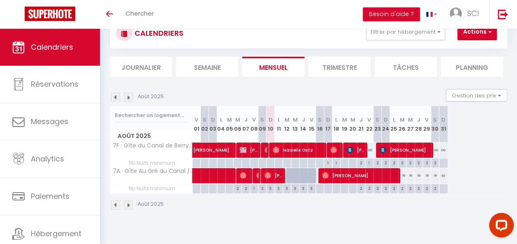
scroll to position [29, 0]
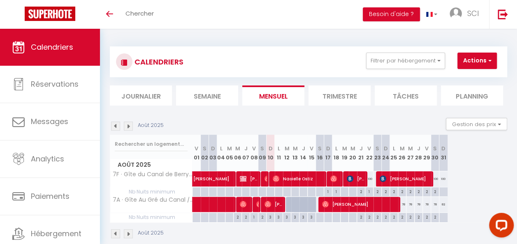
click at [295, 208] on div at bounding box center [298, 209] width 8 height 16
type input "87"
type input "Mer 13 Août 2025"
type input "[DEMOGRAPHIC_DATA][DATE]"
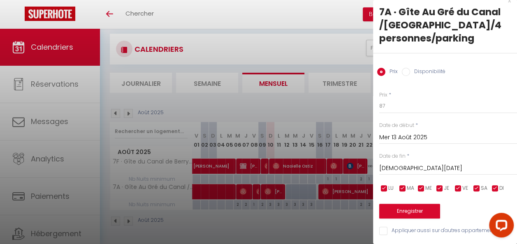
scroll to position [29, 0]
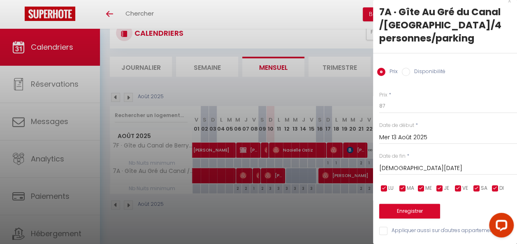
drag, startPoint x: 513, startPoint y: 194, endPoint x: 27, endPoint y: 5, distance: 521.6
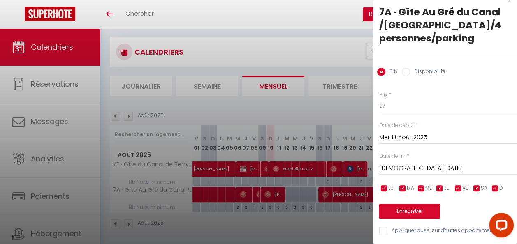
scroll to position [0, 0]
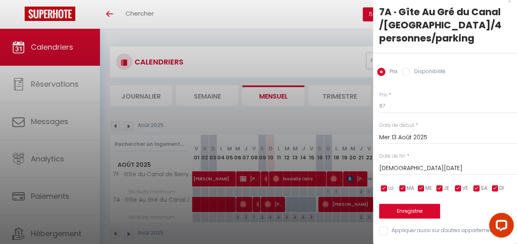
click at [293, 203] on div at bounding box center [258, 122] width 517 height 244
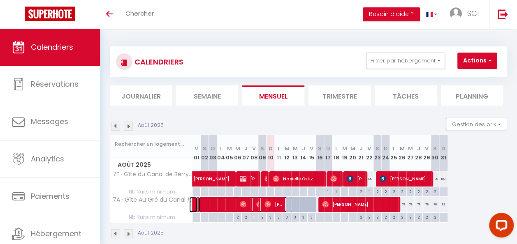
click at [293, 203] on span at bounding box center [246, 205] width 95 height 16
select select "OK"
select select "0"
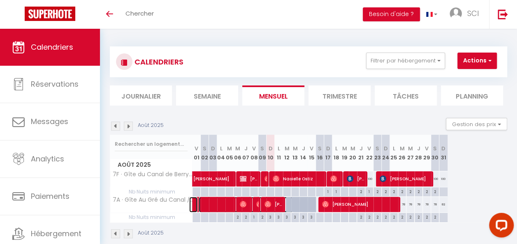
select select "1"
select select
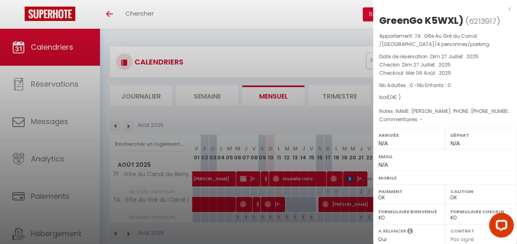
click at [302, 204] on div at bounding box center [258, 122] width 517 height 244
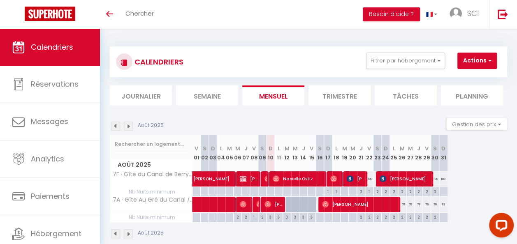
click at [302, 204] on div at bounding box center [306, 209] width 8 height 16
type input "87"
type input "[DEMOGRAPHIC_DATA][DATE]"
type input "Ven 15 Août 2025"
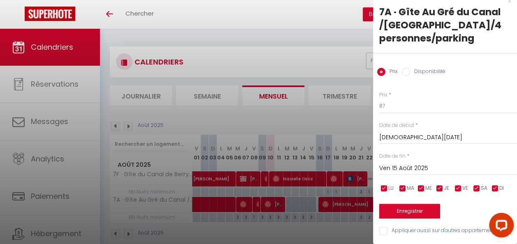
click at [306, 208] on div at bounding box center [258, 122] width 517 height 244
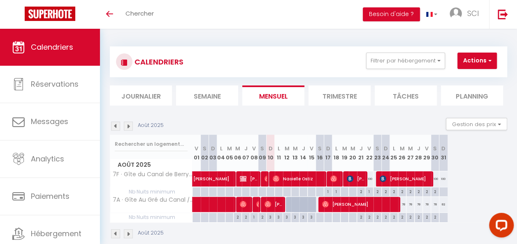
click at [306, 208] on div at bounding box center [306, 209] width 8 height 16
type input "87"
type input "[DEMOGRAPHIC_DATA][DATE]"
type input "Ven 15 Août 2025"
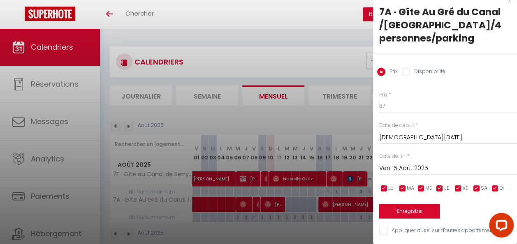
click at [303, 35] on div at bounding box center [258, 122] width 517 height 244
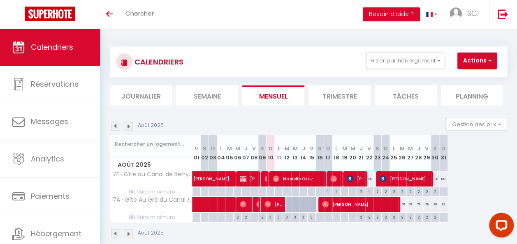
click at [475, 61] on button "Actions" at bounding box center [476, 61] width 39 height 16
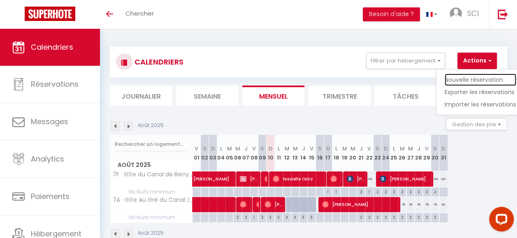
click at [474, 76] on link "Nouvelle réservation" at bounding box center [481, 80] width 72 height 12
select select
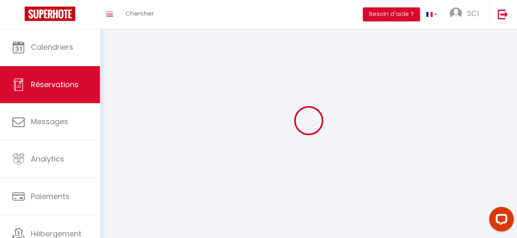
select select
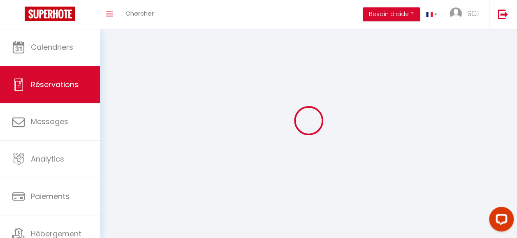
select select
checkbox input "false"
select select
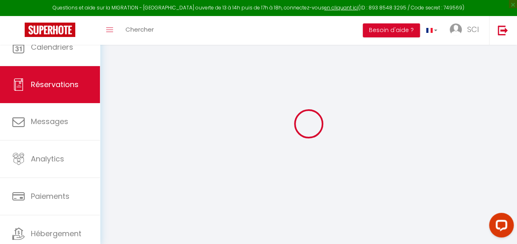
select select
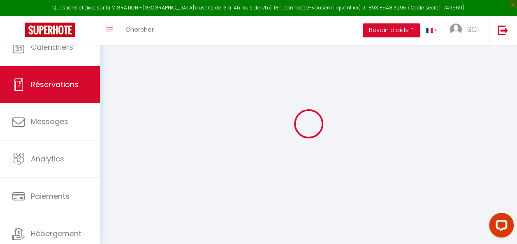
select select
checkbox input "false"
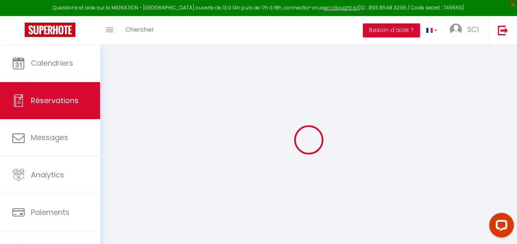
select select
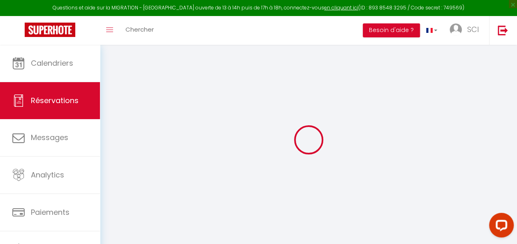
select select
checkbox input "false"
select select
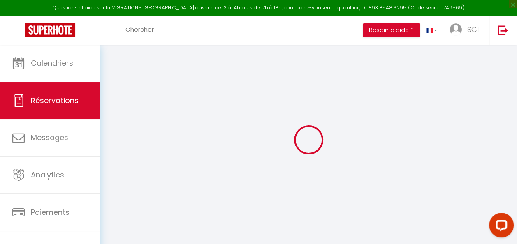
select select
checkbox input "false"
select select
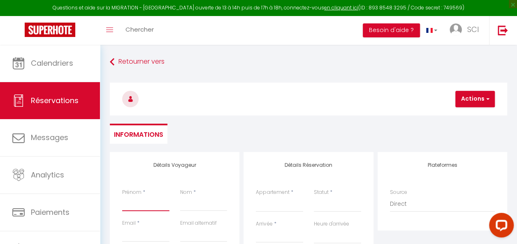
click at [148, 209] on input "Prénom" at bounding box center [145, 204] width 47 height 15
type input "Z"
select select
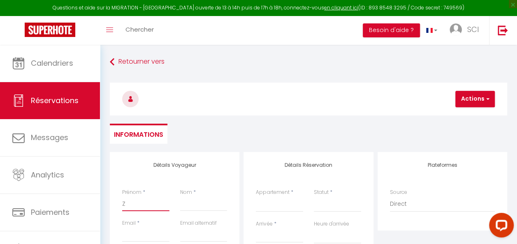
select select
checkbox input "false"
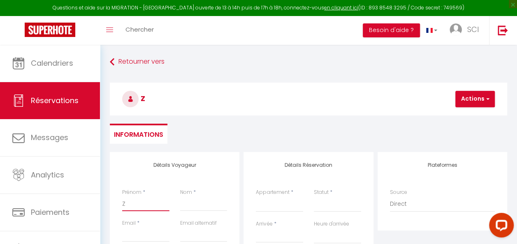
type input "Zm"
select select
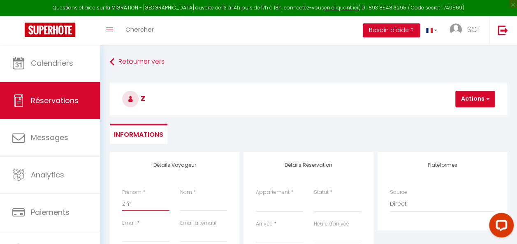
select select
checkbox input "false"
type input "Zmi"
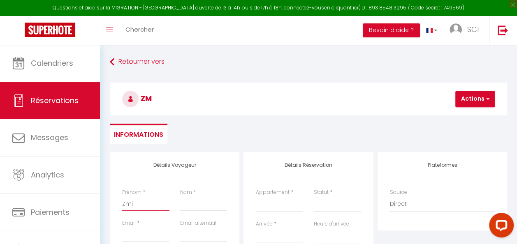
select select
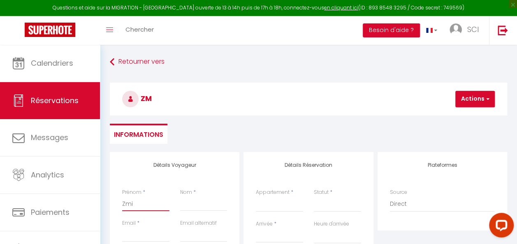
select select
checkbox input "false"
type input "Zmil"
select select
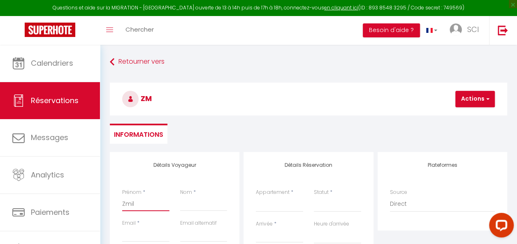
select select
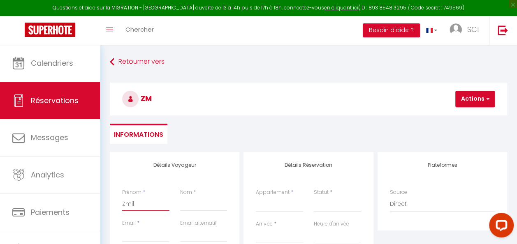
select select
checkbox input "false"
type input "Zmili"
select select
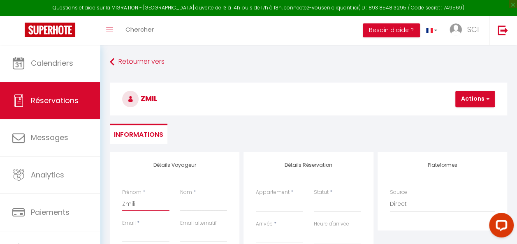
select select
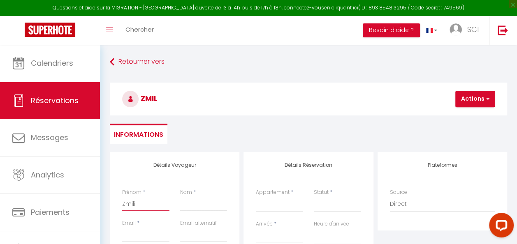
checkbox input "false"
type input "Zmiliz"
select select
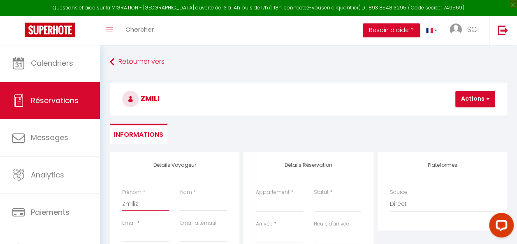
select select
checkbox input "false"
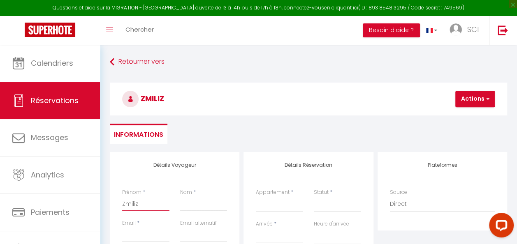
type input "Zmili"
select select
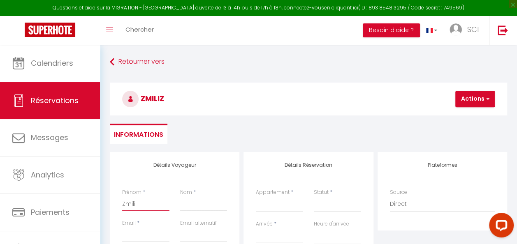
select select
checkbox input "false"
type input "Zmil"
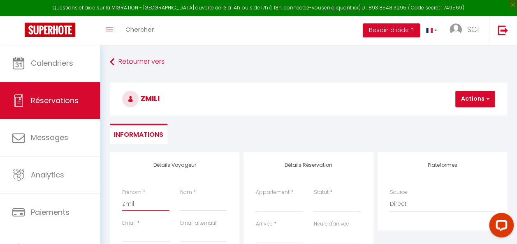
select select
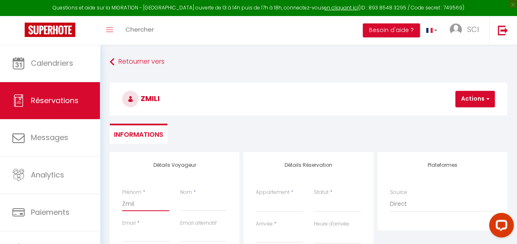
select select
checkbox input "false"
type input "Zmi"
select select
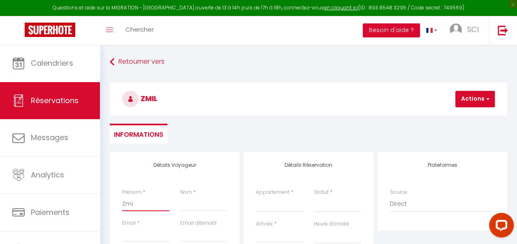
select select
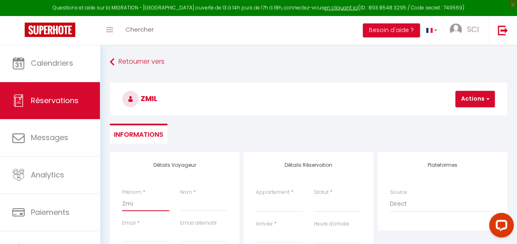
select select
checkbox input "false"
type input "Zm"
select select
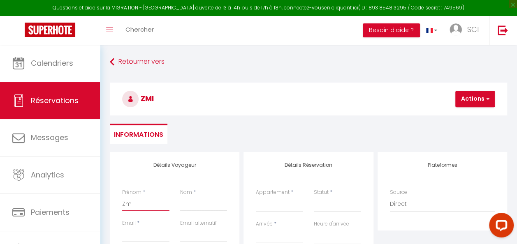
select select
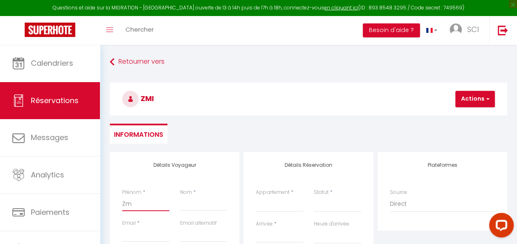
checkbox input "false"
type input "Z"
select select
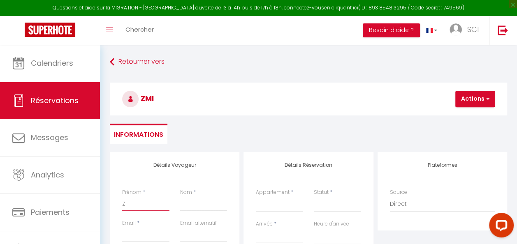
select select
checkbox input "false"
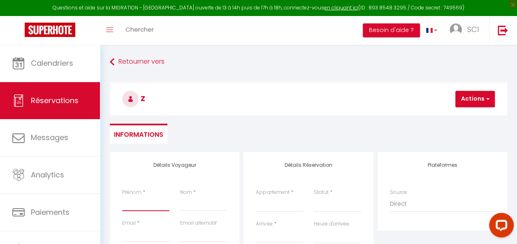
select select
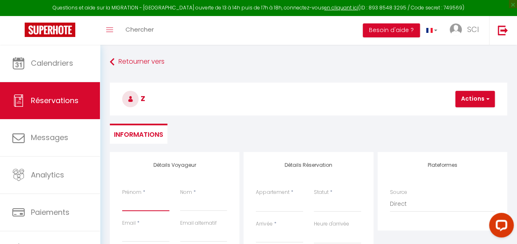
select select
checkbox input "false"
type input "E"
select select
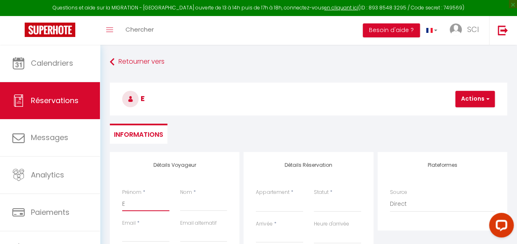
select select
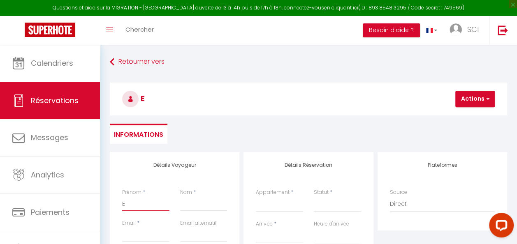
select select
checkbox input "false"
type input "Em"
select select
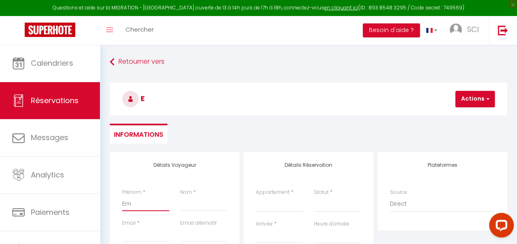
select select
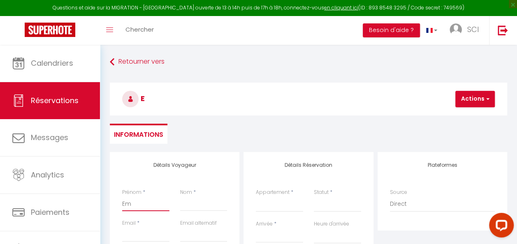
checkbox input "false"
type input "Emi"
select select
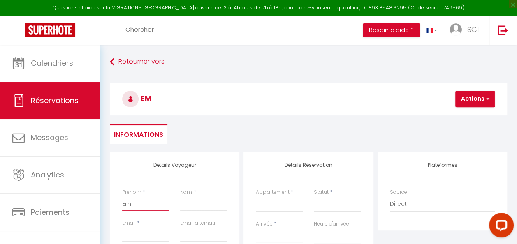
select select
checkbox input "false"
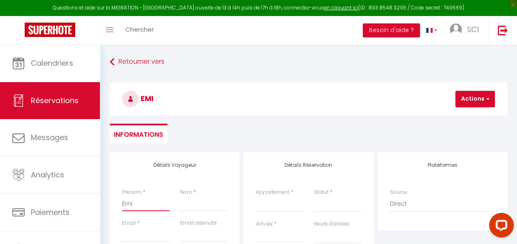
type input "[PERSON_NAME]"
select select
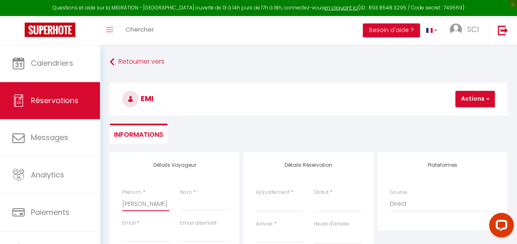
select select
checkbox input "false"
type input "[PERSON_NAME]"
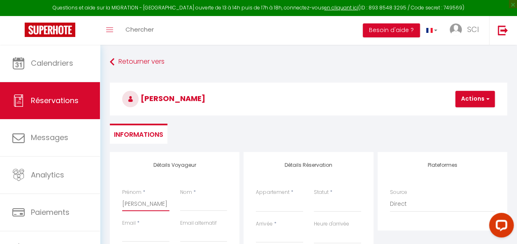
select select
click at [181, 203] on input "Nom" at bounding box center [203, 204] width 47 height 15
click at [141, 226] on div "Email *" at bounding box center [145, 231] width 47 height 23
click at [141, 237] on input "Email client" at bounding box center [145, 234] width 47 height 15
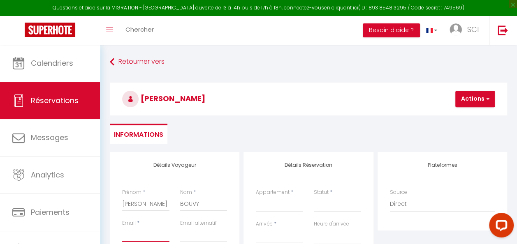
paste input "[EMAIL_ADDRESS][PERSON_NAME][DOMAIN_NAME]"
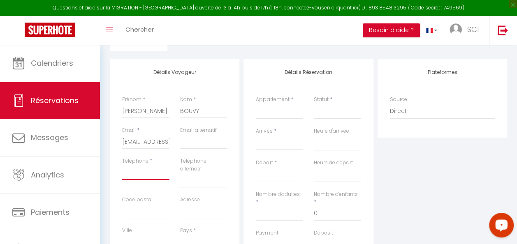
click at [155, 176] on input "Téléphone" at bounding box center [145, 172] width 47 height 15
paste input "0032/ [PHONE_NUMBER]"
click at [152, 188] on div "Téléphone * 0032/ [PHONE_NUMBER]" at bounding box center [146, 176] width 58 height 39
click at [162, 210] on input "Code postal" at bounding box center [145, 211] width 47 height 15
click at [186, 211] on input "Adresse" at bounding box center [203, 211] width 47 height 15
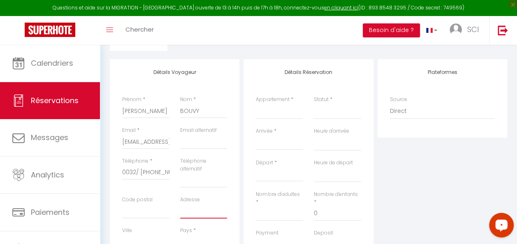
paste input "[STREET_ADDRESS]"
click at [204, 211] on input "[STREET_ADDRESS]" at bounding box center [203, 211] width 47 height 15
drag, startPoint x: 189, startPoint y: 211, endPoint x: 203, endPoint y: 211, distance: 14.4
click at [203, 211] on input "[STREET_ADDRESS]" at bounding box center [203, 211] width 47 height 15
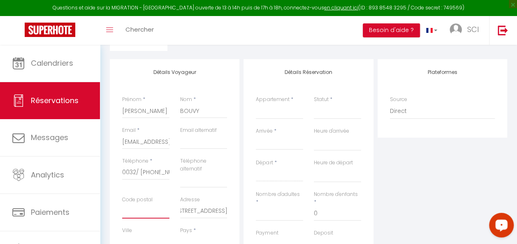
scroll to position [0, 0]
click at [135, 215] on input "Code postal" at bounding box center [145, 211] width 47 height 15
paste input "08170"
click at [204, 210] on input "[STREET_ADDRESS]" at bounding box center [203, 211] width 47 height 15
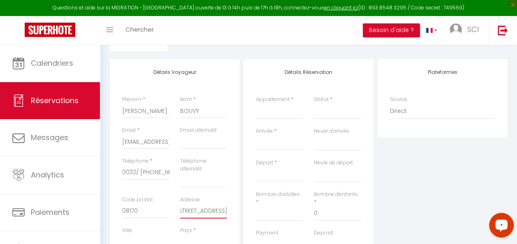
drag, startPoint x: 206, startPoint y: 211, endPoint x: 229, endPoint y: 211, distance: 22.6
click at [229, 211] on div "Adresse [STREET_ADDRESS]" at bounding box center [204, 211] width 58 height 31
click at [130, 239] on input "Ville" at bounding box center [145, 242] width 47 height 15
paste input "Haybes"
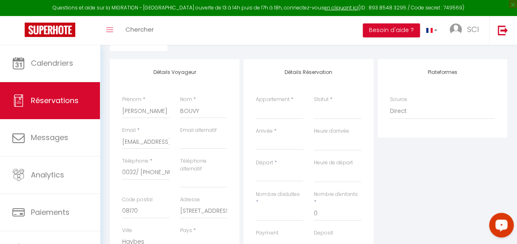
scroll to position [95, 0]
click at [195, 208] on input "[STREET_ADDRESS]" at bounding box center [203, 209] width 47 height 15
click at [195, 238] on select "[GEOGRAPHIC_DATA] [GEOGRAPHIC_DATA] [GEOGRAPHIC_DATA] [GEOGRAPHIC_DATA] [GEOGRA…" at bounding box center [203, 241] width 47 height 16
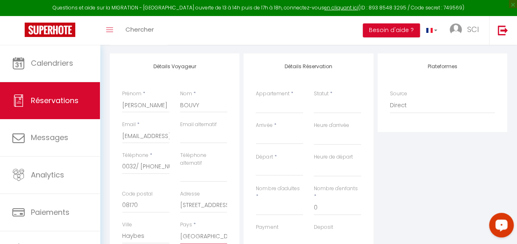
click at [180, 229] on select "[GEOGRAPHIC_DATA] [GEOGRAPHIC_DATA] [GEOGRAPHIC_DATA] [GEOGRAPHIC_DATA] [GEOGRA…" at bounding box center [203, 237] width 47 height 16
click at [277, 108] on select "7F · Gîte du Canal de Berry II /[GEOGRAPHIC_DATA]/ 6 personnes 7A · Gîte Au Gré…" at bounding box center [279, 106] width 47 height 16
click at [256, 98] on select "7F · Gîte du Canal de Berry II /[GEOGRAPHIC_DATA]/ 6 personnes 7A · Gîte Au Gré…" at bounding box center [279, 106] width 47 height 16
click at [326, 110] on select "Confirmé Non Confirmé [PERSON_NAME] par le voyageur No Show Request" at bounding box center [337, 106] width 47 height 16
click at [314, 98] on select "Confirmé Non Confirmé [PERSON_NAME] par le voyageur No Show Request" at bounding box center [337, 106] width 47 height 16
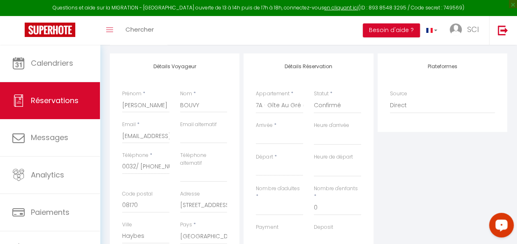
click at [285, 138] on input "Arrivée" at bounding box center [279, 137] width 47 height 11
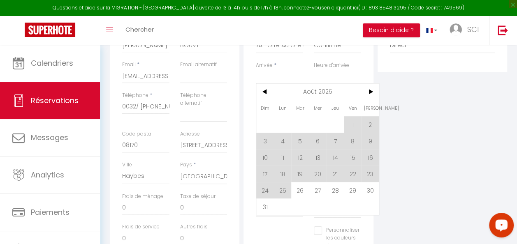
scroll to position [164, 0]
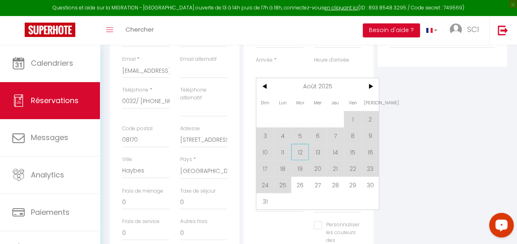
click at [303, 152] on span "12" at bounding box center [300, 152] width 18 height 16
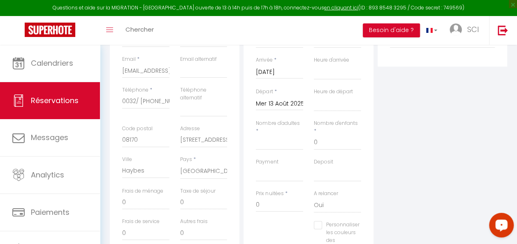
click at [300, 151] on div "Nombre d'adultes *" at bounding box center [279, 139] width 58 height 39
click at [283, 101] on input "Mer 13 Août 2025" at bounding box center [279, 104] width 47 height 11
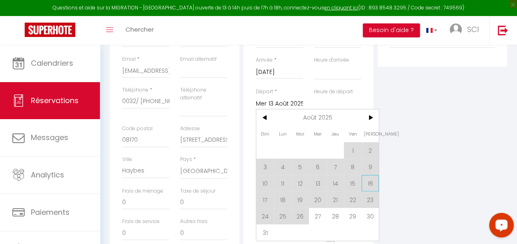
click at [372, 180] on span "16" at bounding box center [370, 183] width 18 height 16
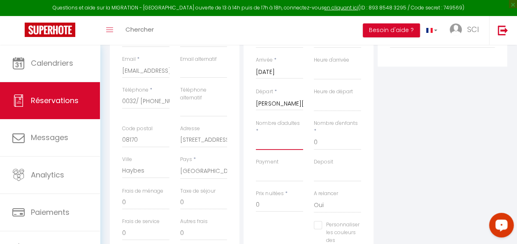
click at [273, 144] on input "Nombre d'adultes" at bounding box center [279, 142] width 47 height 15
drag, startPoint x: 327, startPoint y: 144, endPoint x: 308, endPoint y: 141, distance: 20.1
click at [308, 141] on div "Nombre d'adultes * 2 Nombre d'enfants * 0" at bounding box center [308, 139] width 116 height 39
click at [281, 177] on select "OK KO" at bounding box center [279, 174] width 47 height 16
click at [256, 166] on select "OK KO" at bounding box center [279, 174] width 47 height 16
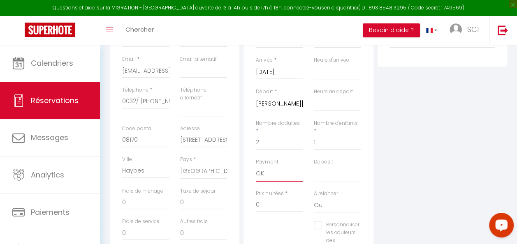
click at [278, 174] on select "OK KO" at bounding box center [279, 174] width 47 height 16
click at [256, 166] on select "OK KO" at bounding box center [279, 174] width 47 height 16
click at [273, 203] on input "0" at bounding box center [279, 204] width 47 height 15
click at [138, 198] on input "0" at bounding box center [145, 202] width 47 height 15
click at [199, 197] on input "0" at bounding box center [203, 202] width 47 height 15
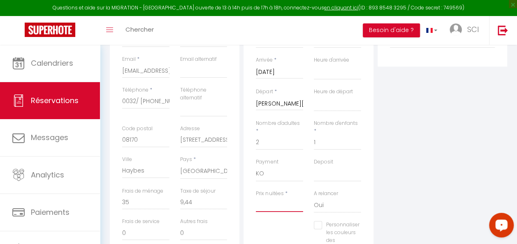
click at [267, 203] on input "Prix nuitées" at bounding box center [279, 204] width 47 height 15
click at [285, 225] on div "Personnaliser les couleurs des réservations #D7092E" at bounding box center [308, 240] width 116 height 39
click at [213, 199] on input "0" at bounding box center [203, 202] width 47 height 15
click at [269, 233] on div "Personnaliser les couleurs des réservations #D7092E" at bounding box center [308, 240] width 116 height 39
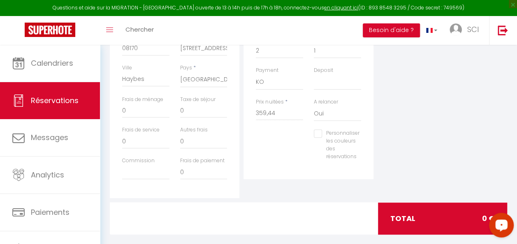
scroll to position [257, 0]
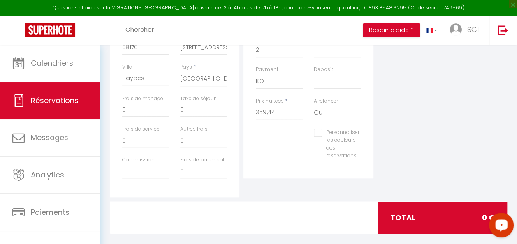
click at [284, 143] on div "Personnaliser les couleurs des réservations #D7092E" at bounding box center [308, 148] width 116 height 39
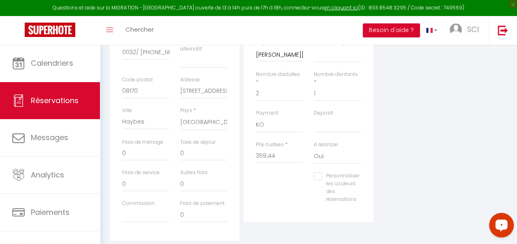
scroll to position [213, 0]
click at [267, 126] on select "OK KO" at bounding box center [279, 126] width 47 height 16
click at [256, 118] on select "OK KO" at bounding box center [279, 126] width 47 height 16
click at [272, 182] on div "Personnaliser les couleurs des réservations #D7092E" at bounding box center [308, 192] width 116 height 39
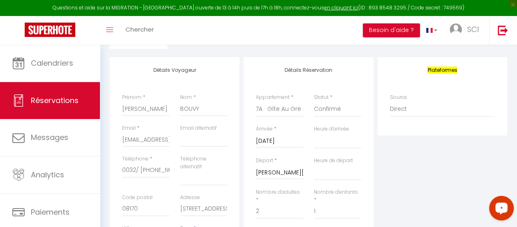
scroll to position [93, 0]
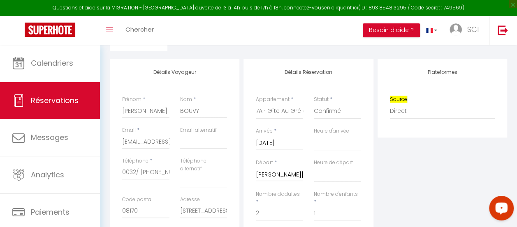
click at [485, 85] on div "Plateformes Source Direct [DOMAIN_NAME] [DOMAIN_NAME] Chalet montagne Expedia G…" at bounding box center [442, 98] width 105 height 58
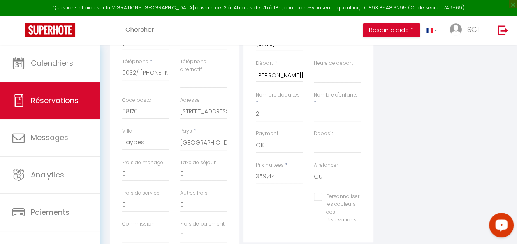
scroll to position [196, 0]
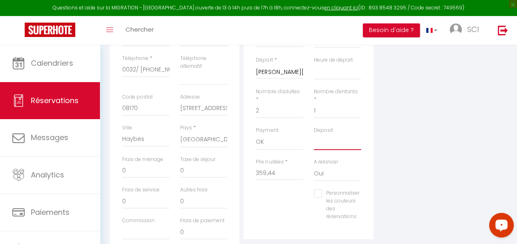
click at [338, 141] on select "OK KO" at bounding box center [337, 142] width 47 height 16
click at [314, 134] on select "OK KO" at bounding box center [337, 142] width 47 height 16
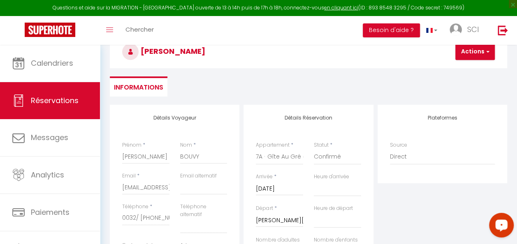
scroll to position [46, 0]
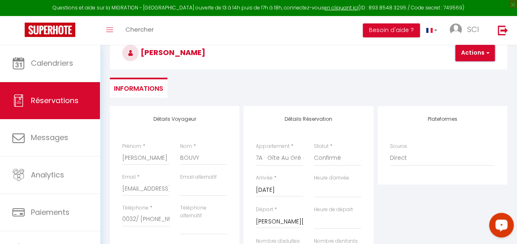
click at [481, 49] on button "Actions" at bounding box center [474, 53] width 39 height 16
click at [475, 69] on link "Enregistrer" at bounding box center [481, 71] width 65 height 11
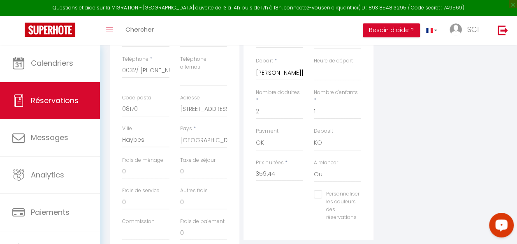
scroll to position [142, 0]
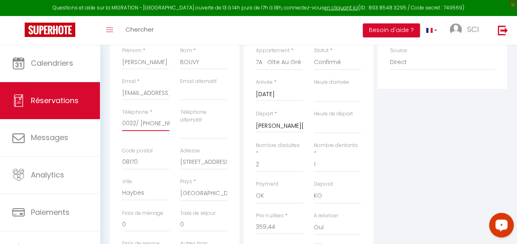
drag, startPoint x: 140, startPoint y: 125, endPoint x: 117, endPoint y: 127, distance: 23.1
click at [117, 127] on div "Téléphone * 0032/ [PHONE_NUMBER]" at bounding box center [146, 128] width 58 height 39
click at [146, 122] on input "[PHONE_NUMBER]" at bounding box center [145, 123] width 47 height 15
click at [153, 124] on input "[PHONE_NUMBER]" at bounding box center [145, 123] width 47 height 15
click at [159, 124] on input "+32 4795432.66" at bounding box center [145, 123] width 47 height 15
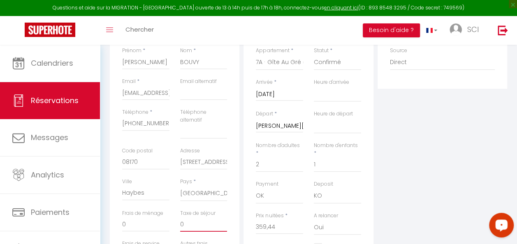
click at [203, 225] on input "0" at bounding box center [203, 224] width 47 height 15
click at [286, 228] on input "359,44" at bounding box center [279, 227] width 47 height 15
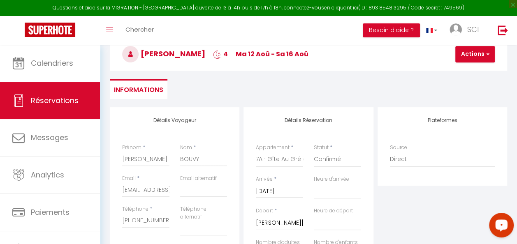
scroll to position [42, 0]
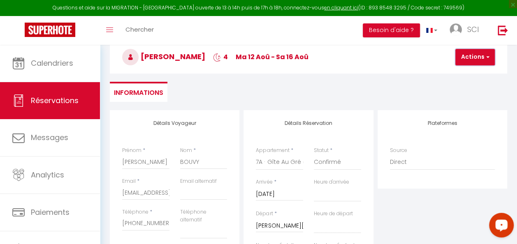
click at [475, 60] on button "Actions" at bounding box center [474, 57] width 39 height 16
click at [474, 74] on link "Enregistrer" at bounding box center [481, 75] width 65 height 11
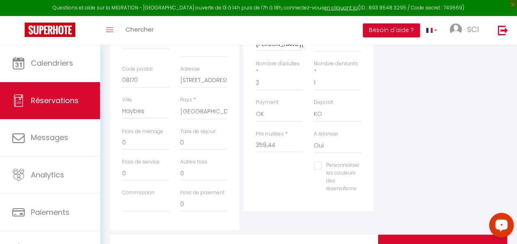
scroll to position [225, 0]
click at [280, 138] on input "359,44" at bounding box center [279, 144] width 47 height 15
click at [267, 144] on input "359,44" at bounding box center [279, 144] width 47 height 15
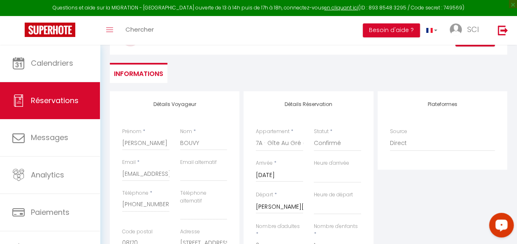
scroll to position [43, 0]
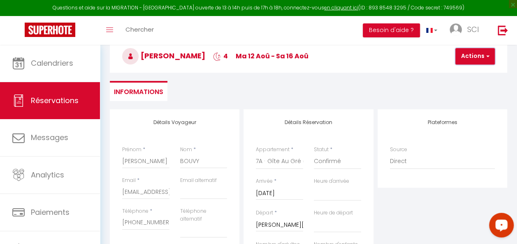
click at [473, 56] on button "Actions" at bounding box center [474, 56] width 39 height 16
click at [470, 76] on link "Enregistrer" at bounding box center [481, 74] width 65 height 11
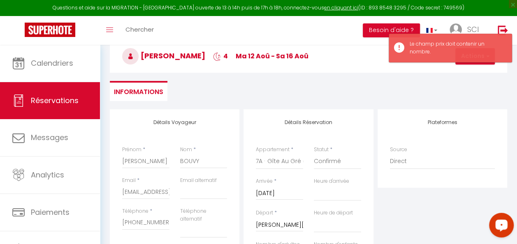
click at [317, 203] on div "Heure d'arrivée 00:00 00:30 01:00 01:30 02:00 02:30 03:00 03:30 04:00 04:30 05:…" at bounding box center [337, 194] width 58 height 32
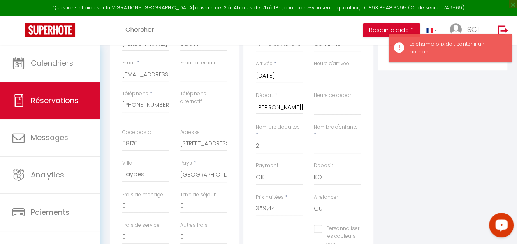
scroll to position [174, 0]
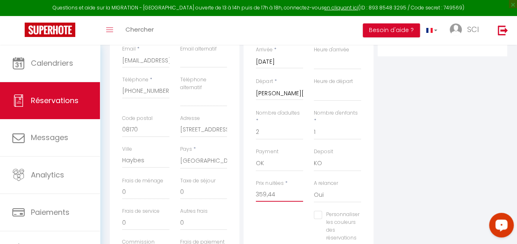
click at [268, 195] on input "359,44" at bounding box center [279, 194] width 47 height 15
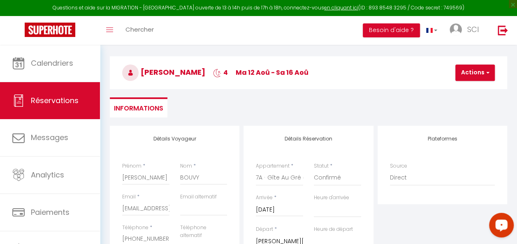
scroll to position [17, 0]
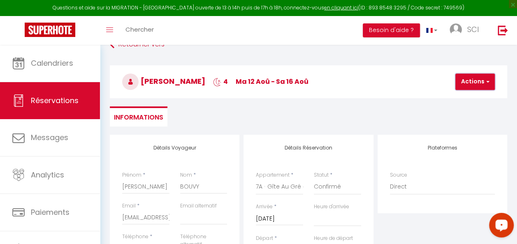
click at [468, 81] on button "Actions" at bounding box center [474, 82] width 39 height 16
click at [467, 99] on link "Enregistrer" at bounding box center [481, 100] width 65 height 11
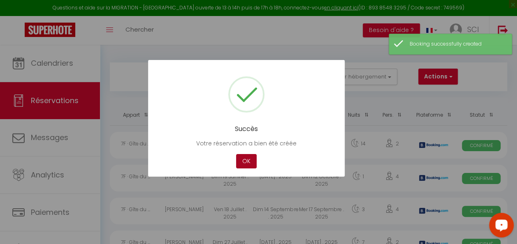
click at [248, 164] on button "OK" at bounding box center [246, 161] width 21 height 14
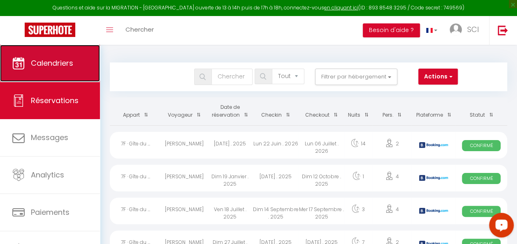
click at [60, 64] on span "Calendriers" at bounding box center [52, 63] width 42 height 10
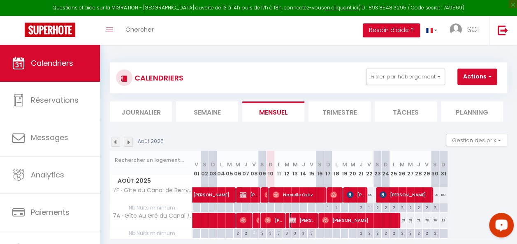
click at [300, 216] on span "[PERSON_NAME]" at bounding box center [303, 221] width 28 height 16
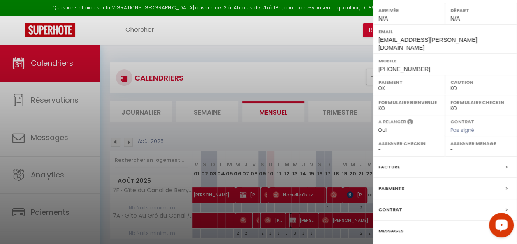
scroll to position [145, 0]
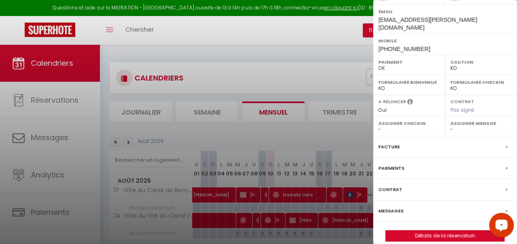
click at [455, 201] on div "Messages" at bounding box center [445, 211] width 144 height 21
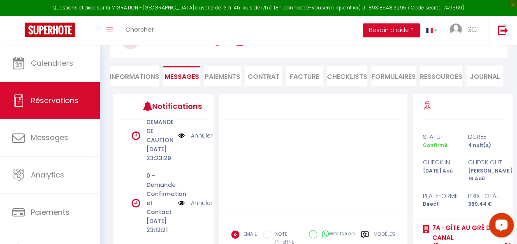
scroll to position [64, 0]
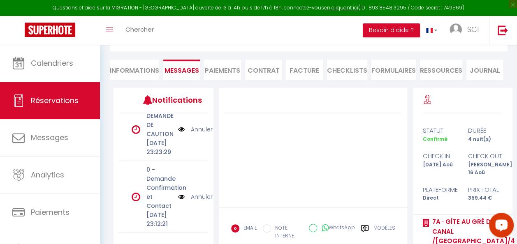
click at [201, 192] on link "Annuler" at bounding box center [202, 196] width 22 height 9
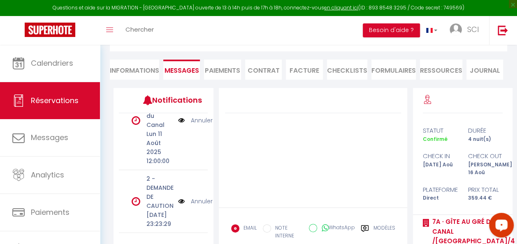
scroll to position [147, 0]
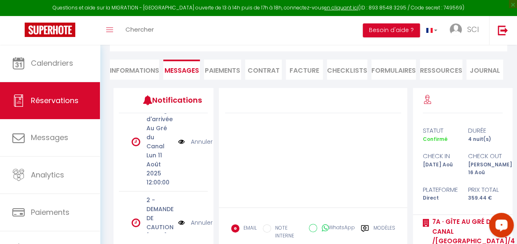
click at [257, 147] on div at bounding box center [313, 148] width 189 height 120
drag, startPoint x: 261, startPoint y: 196, endPoint x: 284, endPoint y: 168, distance: 36.8
click at [284, 168] on div at bounding box center [313, 148] width 189 height 120
click at [293, 169] on div at bounding box center [313, 148] width 189 height 120
drag, startPoint x: 271, startPoint y: 178, endPoint x: 328, endPoint y: 160, distance: 60.2
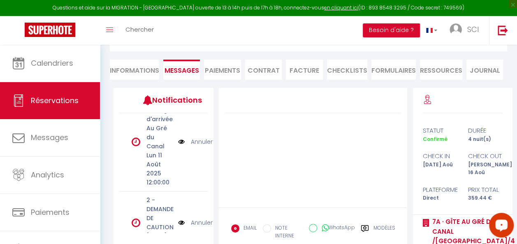
click at [306, 171] on div at bounding box center [313, 148] width 189 height 120
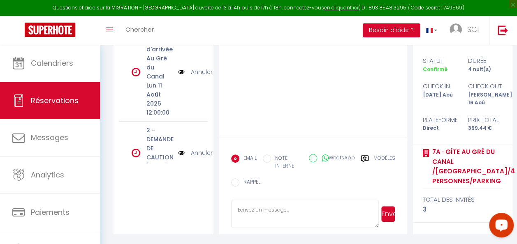
click at [332, 211] on textarea at bounding box center [305, 214] width 148 height 29
click at [296, 215] on textarea "Bonsoir [PERSON_NAME] arrivée approche." at bounding box center [305, 214] width 148 height 29
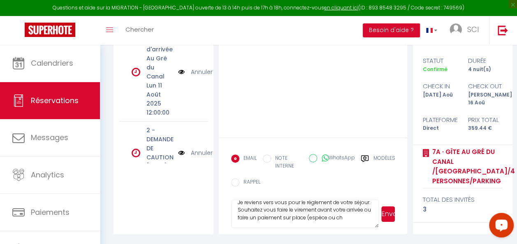
scroll to position [24, 0]
click at [348, 208] on textarea "Bonsoir [PERSON_NAME] arrivée approche. Je reviens vers vous pour le réglement …" at bounding box center [305, 214] width 148 height 29
click at [293, 224] on textarea "Bonsoir [PERSON_NAME] arrivée approche. Je reviens vers vous pour le réglement …" at bounding box center [305, 214] width 148 height 29
click at [245, 214] on textarea "Bonsoir [PERSON_NAME] arrivée approche. Je reviens vers vous pour le réglement …" at bounding box center [305, 214] width 148 height 29
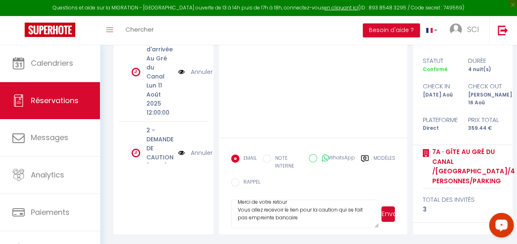
click at [268, 225] on textarea "Bonsoir [PERSON_NAME] arrivée approche. Je reviens vers vous pour le réglement …" at bounding box center [305, 214] width 148 height 29
click at [301, 226] on textarea "Bonsoir [PERSON_NAME] arrivée approche. Je reviens vers vous pour le réglement …" at bounding box center [305, 214] width 148 height 29
click at [238, 210] on textarea "Bonsoir [PERSON_NAME] arrivée approche. Je reviens vers vous pour le réglement …" at bounding box center [305, 214] width 148 height 29
click at [275, 224] on textarea "Bonsoir [PERSON_NAME] arrivée approche. Je reviens vers vous pour le réglement …" at bounding box center [305, 214] width 148 height 29
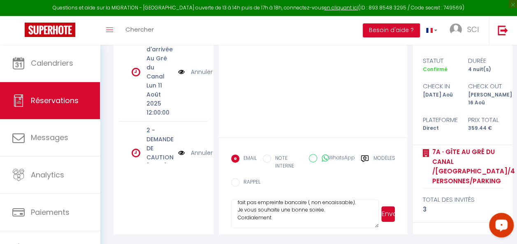
scroll to position [79, 0]
click at [387, 212] on button "Envoyer" at bounding box center [388, 214] width 14 height 16
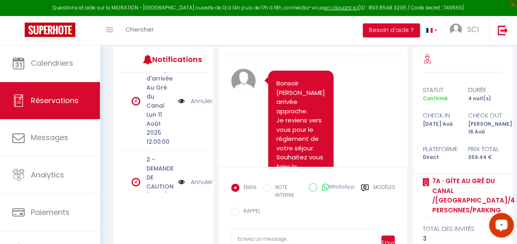
scroll to position [0, 0]
